Goal: Register for event/course

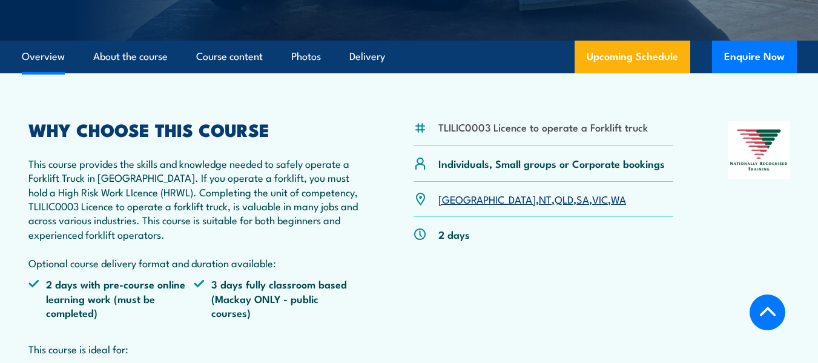
click at [493, 206] on div "NSW , NT , QLD , SA , VIC , WA" at bounding box center [543, 199] width 260 height 35
click at [555, 203] on link "QLD" at bounding box center [564, 198] width 19 height 15
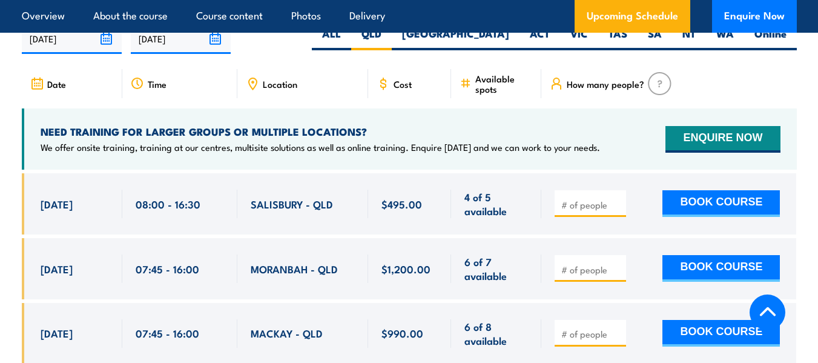
scroll to position [2038, 0]
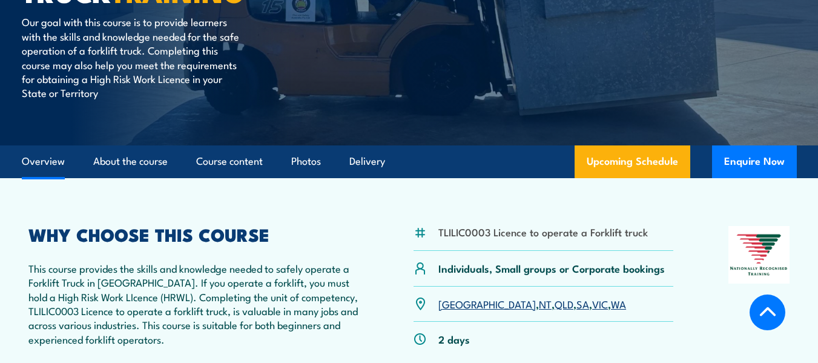
scroll to position [182, 0]
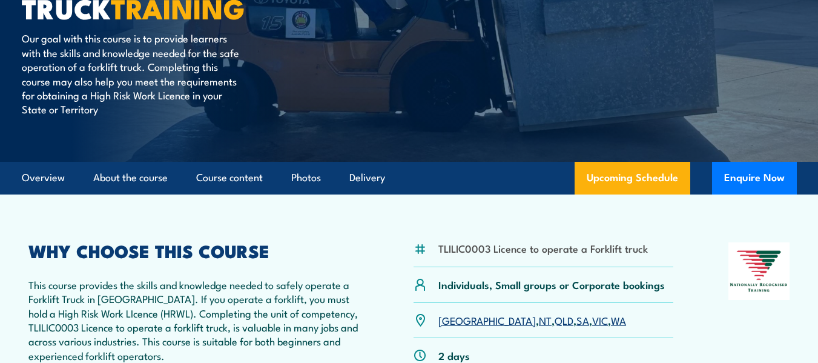
click at [555, 320] on link "QLD" at bounding box center [564, 319] width 19 height 15
click at [555, 317] on link "QLD" at bounding box center [564, 319] width 19 height 15
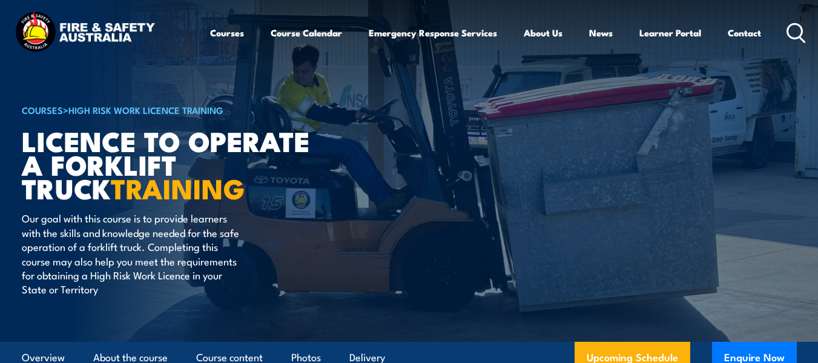
scroll to position [0, 0]
